Goal: Task Accomplishment & Management: Manage account settings

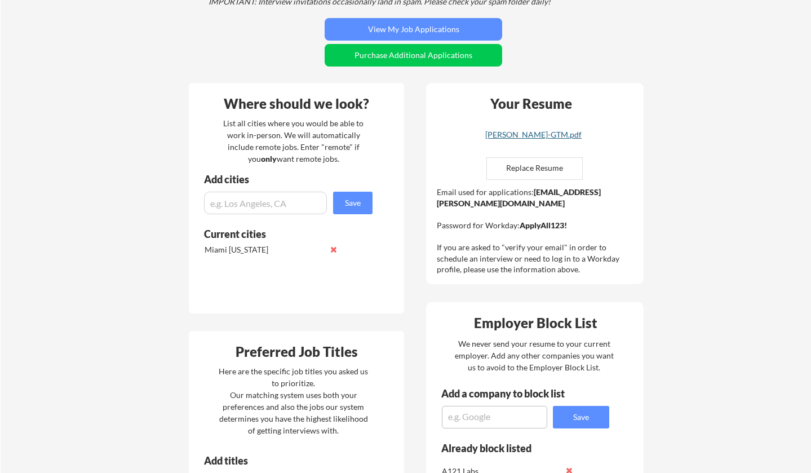
scroll to position [244, 0]
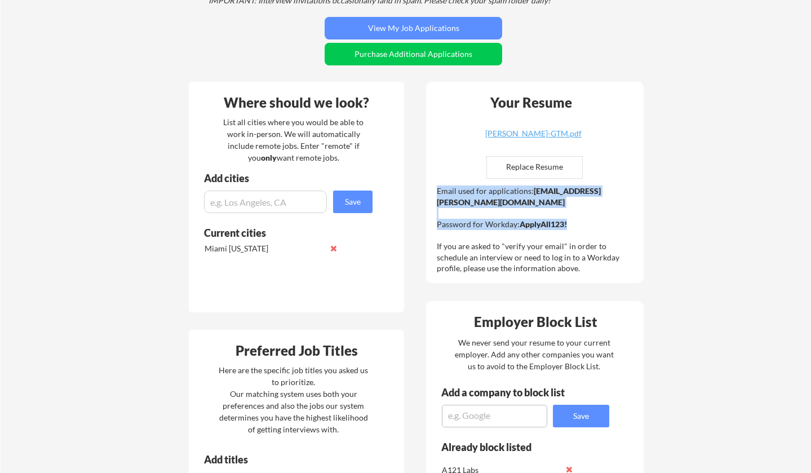
drag, startPoint x: 574, startPoint y: 225, endPoint x: 435, endPoint y: 191, distance: 142.9
click at [435, 191] on div "Your Resume [PERSON_NAME]-GTM.pdf Replace Resume ✅ Replaced! Email used for app…" at bounding box center [535, 182] width 218 height 201
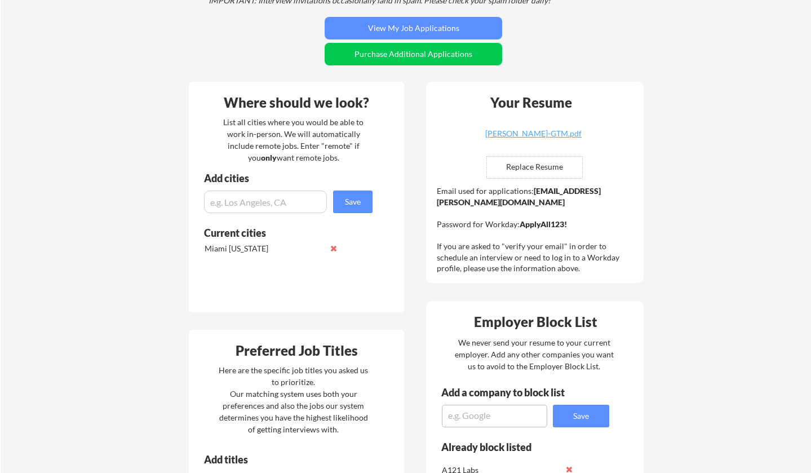
click at [442, 170] on div "Your Resume [PERSON_NAME]-GTM.pdf Replace Resume ✅ Replaced! Email used for app…" at bounding box center [535, 182] width 218 height 201
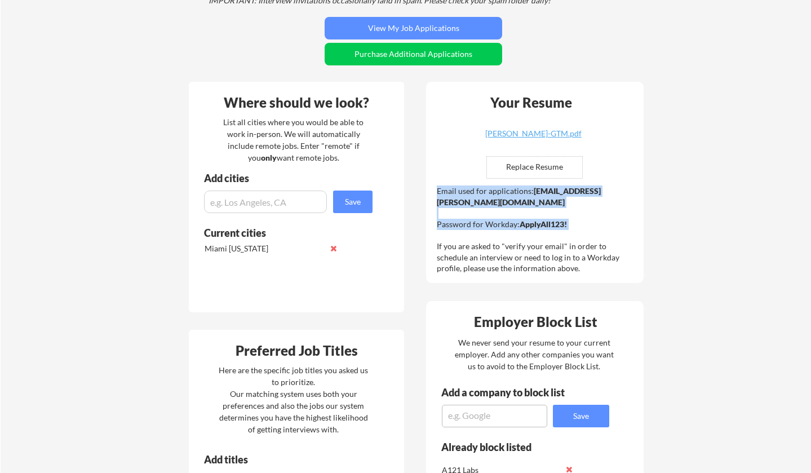
drag, startPoint x: 583, startPoint y: 228, endPoint x: 436, endPoint y: 190, distance: 152.4
click at [436, 190] on div "Your Resume Angel-Rodriguez-GTM.pdf Replace Resume ✅ Replaced! Email used for a…" at bounding box center [535, 182] width 218 height 201
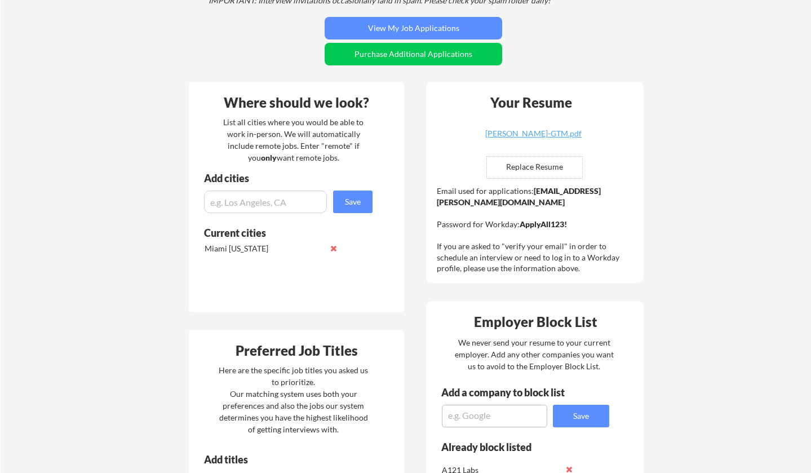
click at [442, 175] on div "Your Resume Angel-Rodriguez-GTM.pdf Replace Resume ✅ Replaced! Email used for a…" at bounding box center [535, 182] width 218 height 201
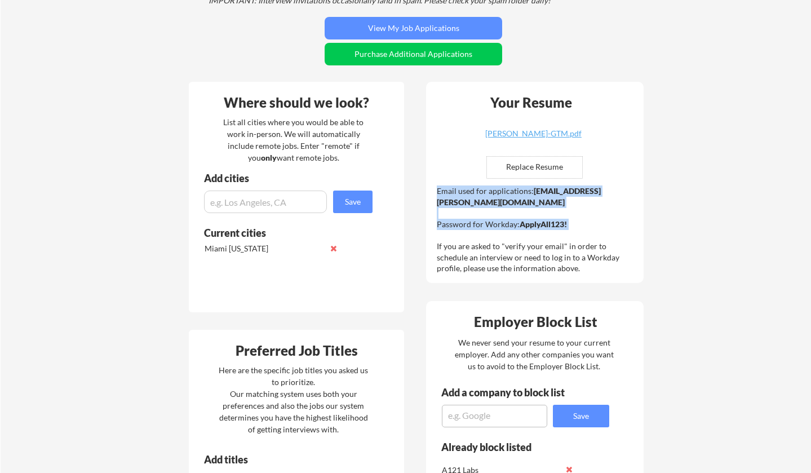
drag, startPoint x: 581, startPoint y: 228, endPoint x: 427, endPoint y: 184, distance: 159.5
click at [427, 184] on div "Your Resume Angel-Rodriguez-GTM.pdf Replace Resume ✅ Replaced! Email used for a…" at bounding box center [535, 182] width 218 height 201
click at [437, 166] on div "Your Resume Angel-Rodriguez-GTM.pdf Replace Resume ✅ Replaced! Email used for a…" at bounding box center [535, 182] width 218 height 201
drag, startPoint x: 573, startPoint y: 224, endPoint x: 435, endPoint y: 192, distance: 142.2
click at [435, 192] on div "Your Resume Angel-Rodriguez-GTM.pdf Replace Resume ✅ Replaced! Email used for a…" at bounding box center [535, 182] width 218 height 201
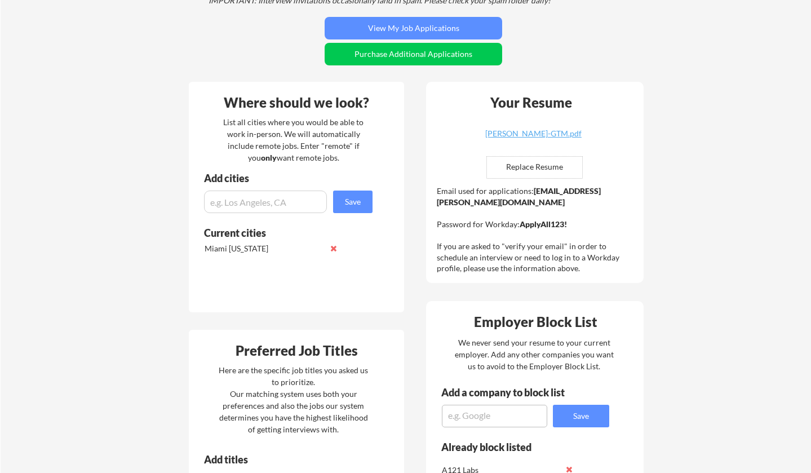
click at [437, 156] on div "Your Resume Angel-Rodriguez-GTM.pdf Replace Resume ✅ Replaced! Email used for a…" at bounding box center [535, 182] width 218 height 201
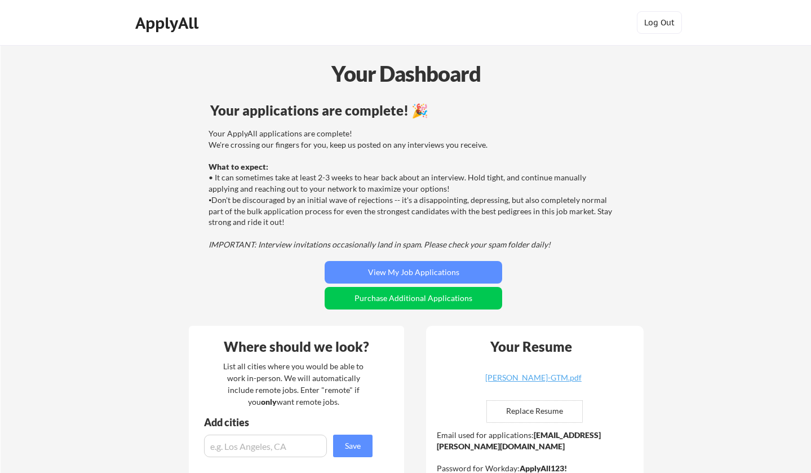
scroll to position [0, 0]
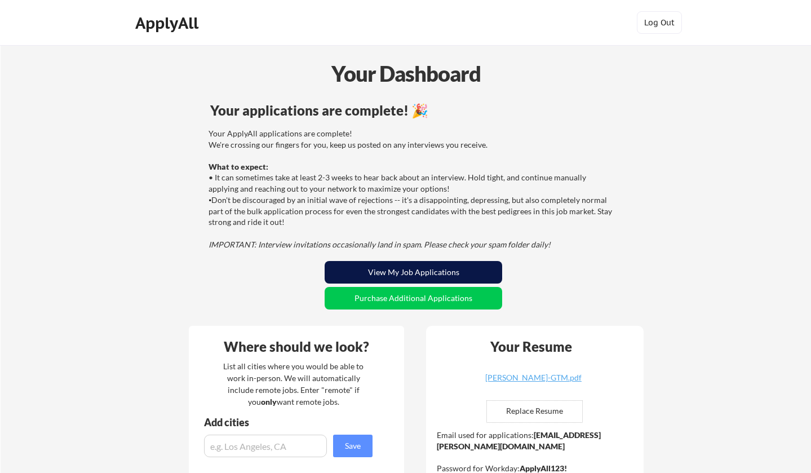
click at [428, 271] on button "View My Job Applications" at bounding box center [414, 272] width 178 height 23
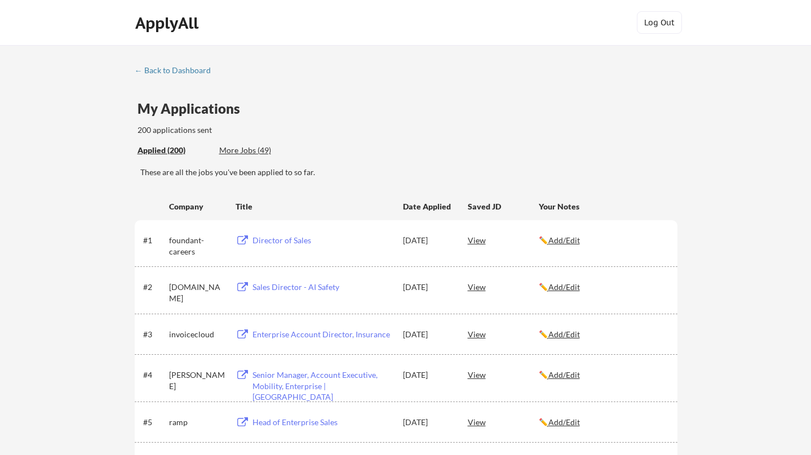
scroll to position [276, 0]
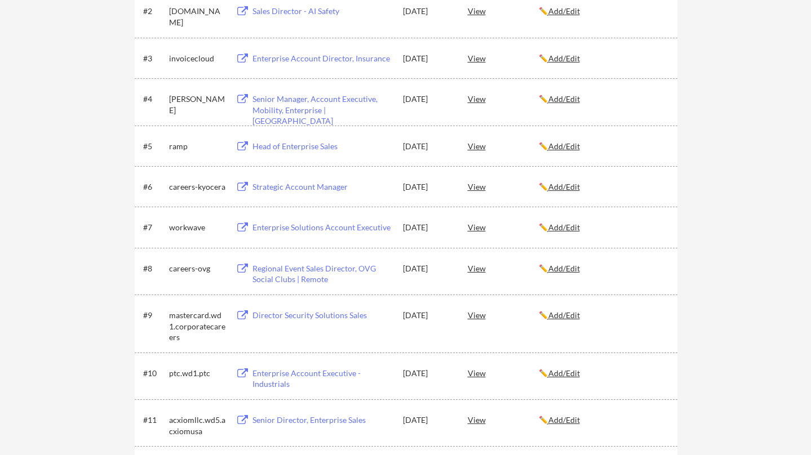
click at [300, 376] on div "Enterprise Account Executive - Industrials" at bounding box center [323, 379] width 140 height 22
click at [305, 224] on div "Enterprise Solutions Account Executive" at bounding box center [323, 227] width 140 height 11
